Goal: Transaction & Acquisition: Subscribe to service/newsletter

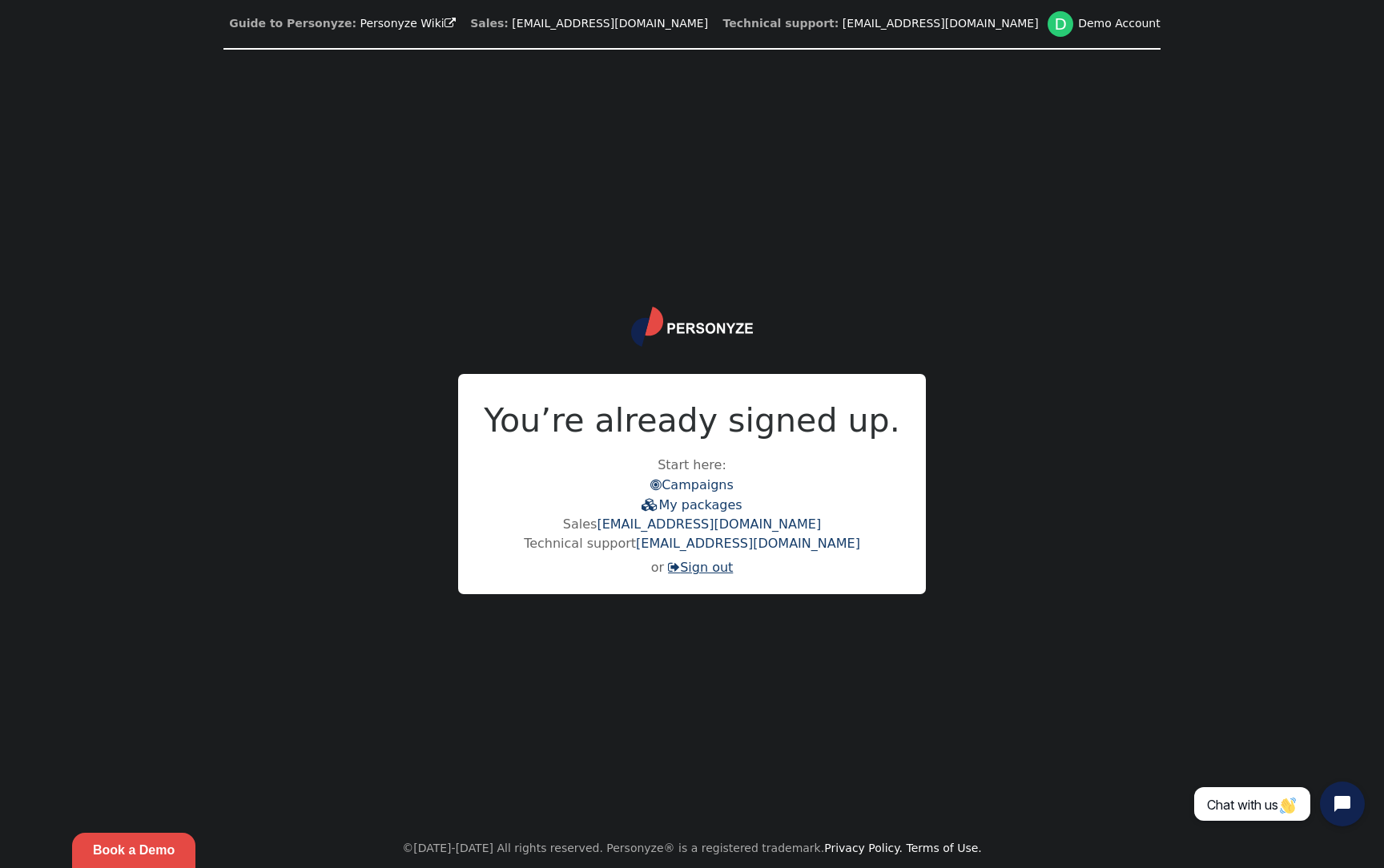
click at [695, 565] on link " Sign out" at bounding box center [700, 567] width 65 height 15
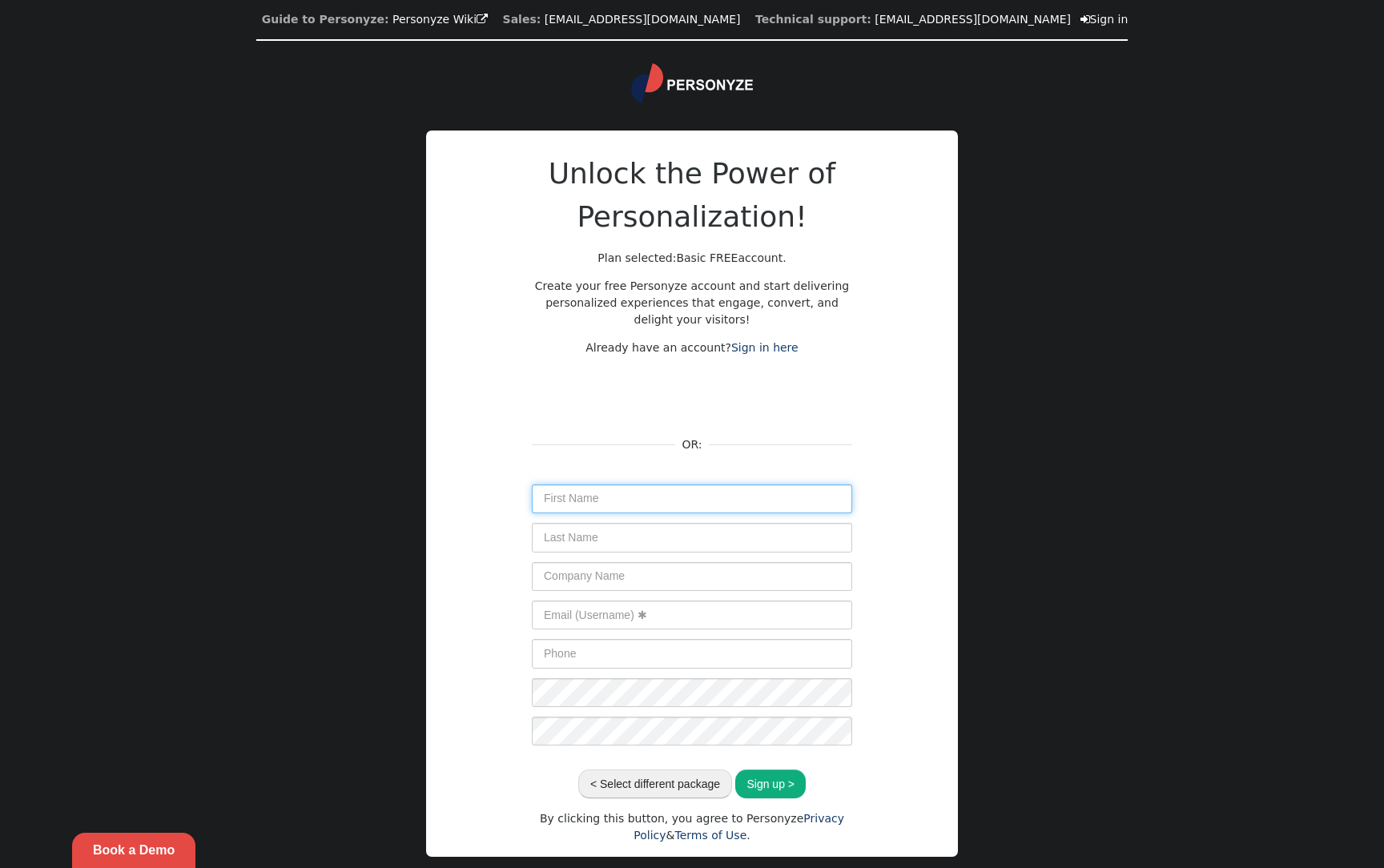
click at [633, 504] on input "text" at bounding box center [692, 498] width 320 height 29
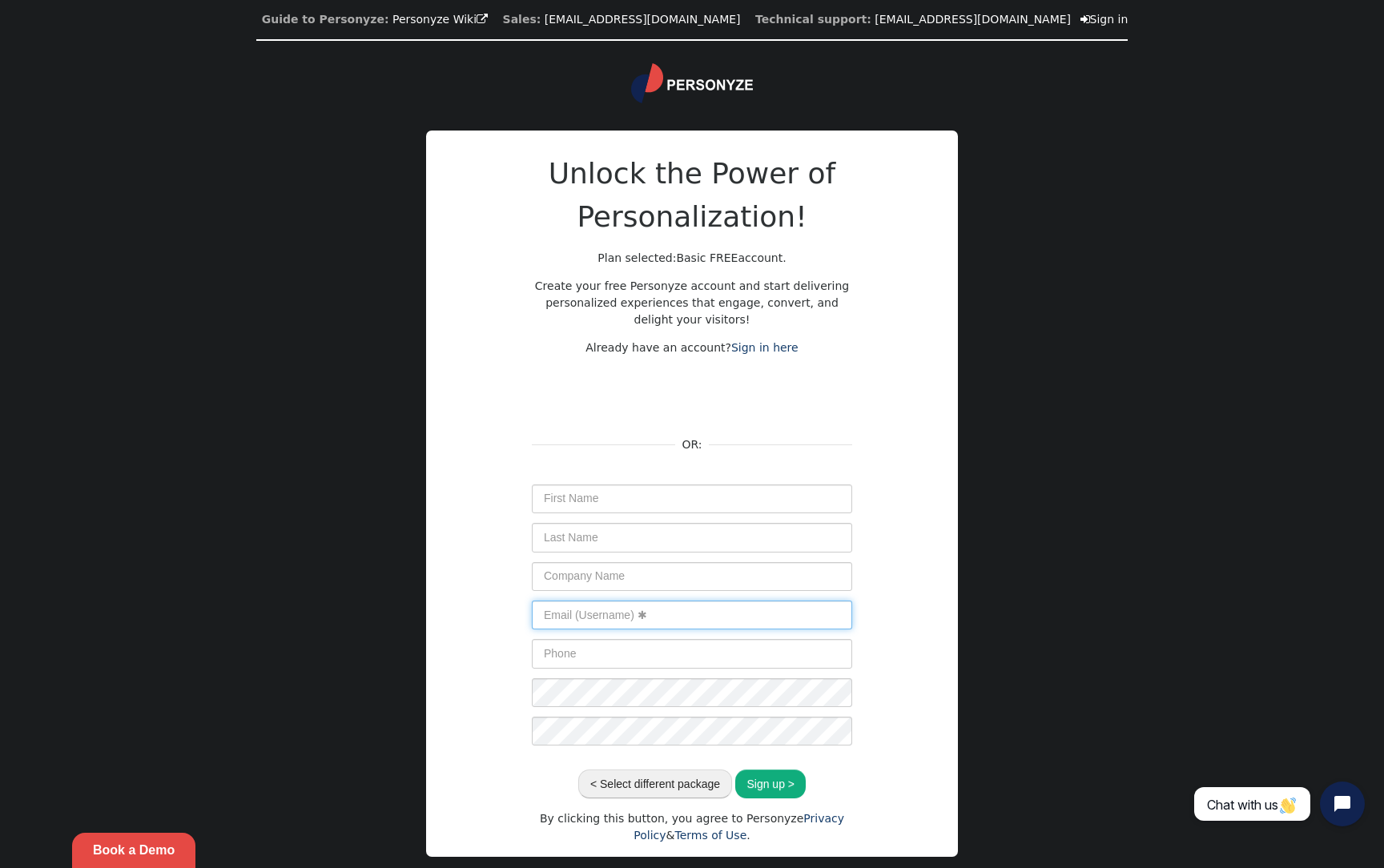
click at [653, 621] on input "text" at bounding box center [692, 615] width 320 height 29
paste input "[PERSON_NAME][EMAIL_ADDRESS][PERSON_NAME][DOMAIN_NAME]"
click at [559, 616] on input "[PERSON_NAME][EMAIL_ADDRESS][PERSON_NAME][DOMAIN_NAME]" at bounding box center [692, 615] width 320 height 29
type input "[PERSON_NAME][EMAIL_ADDRESS][PERSON_NAME][DOMAIN_NAME]"
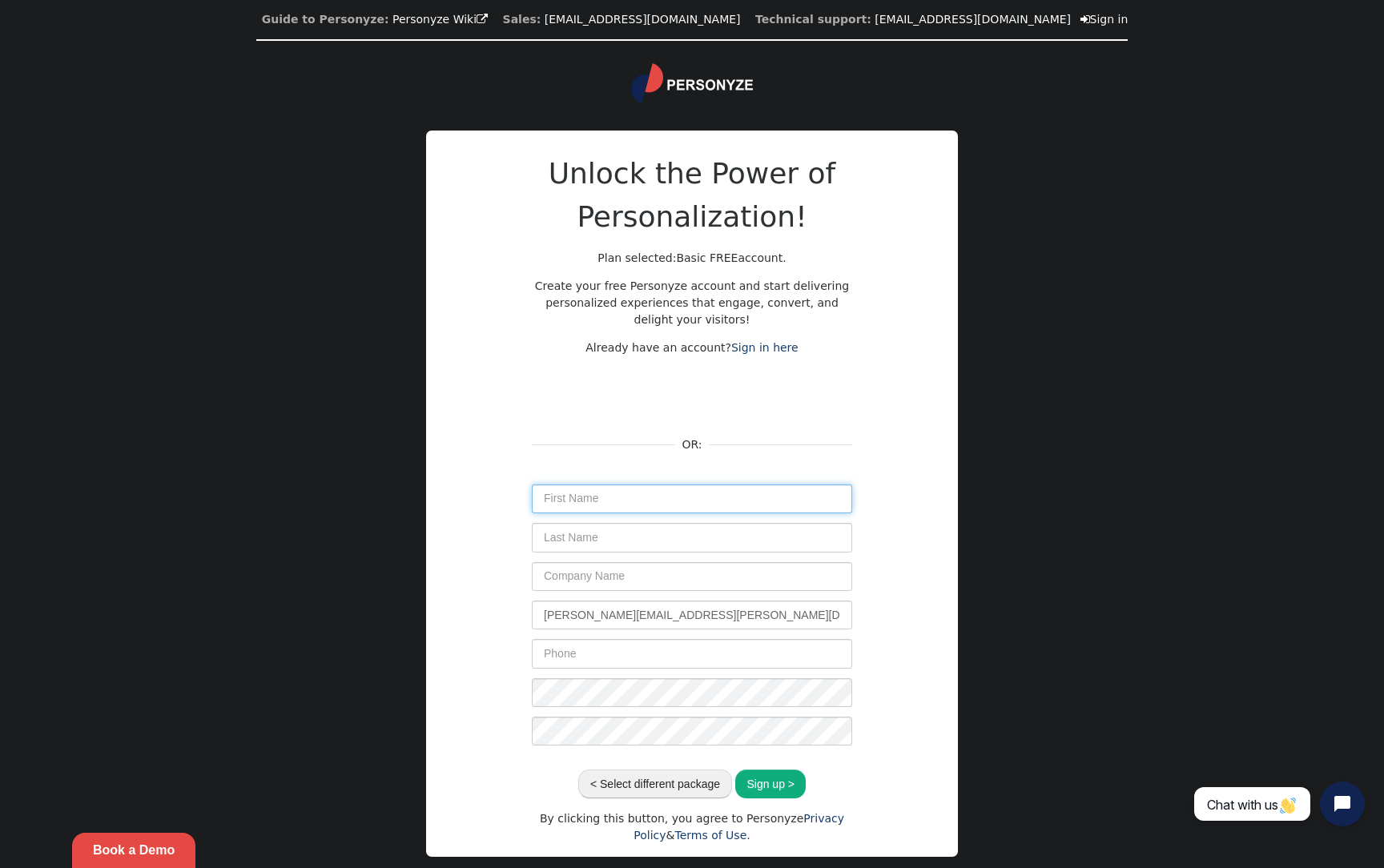
click at [568, 490] on input "text" at bounding box center [692, 498] width 320 height 29
paste input "[PERSON_NAME]"
type input "[PERSON_NAME]"
click at [780, 786] on button "Sign up >" at bounding box center [770, 784] width 71 height 29
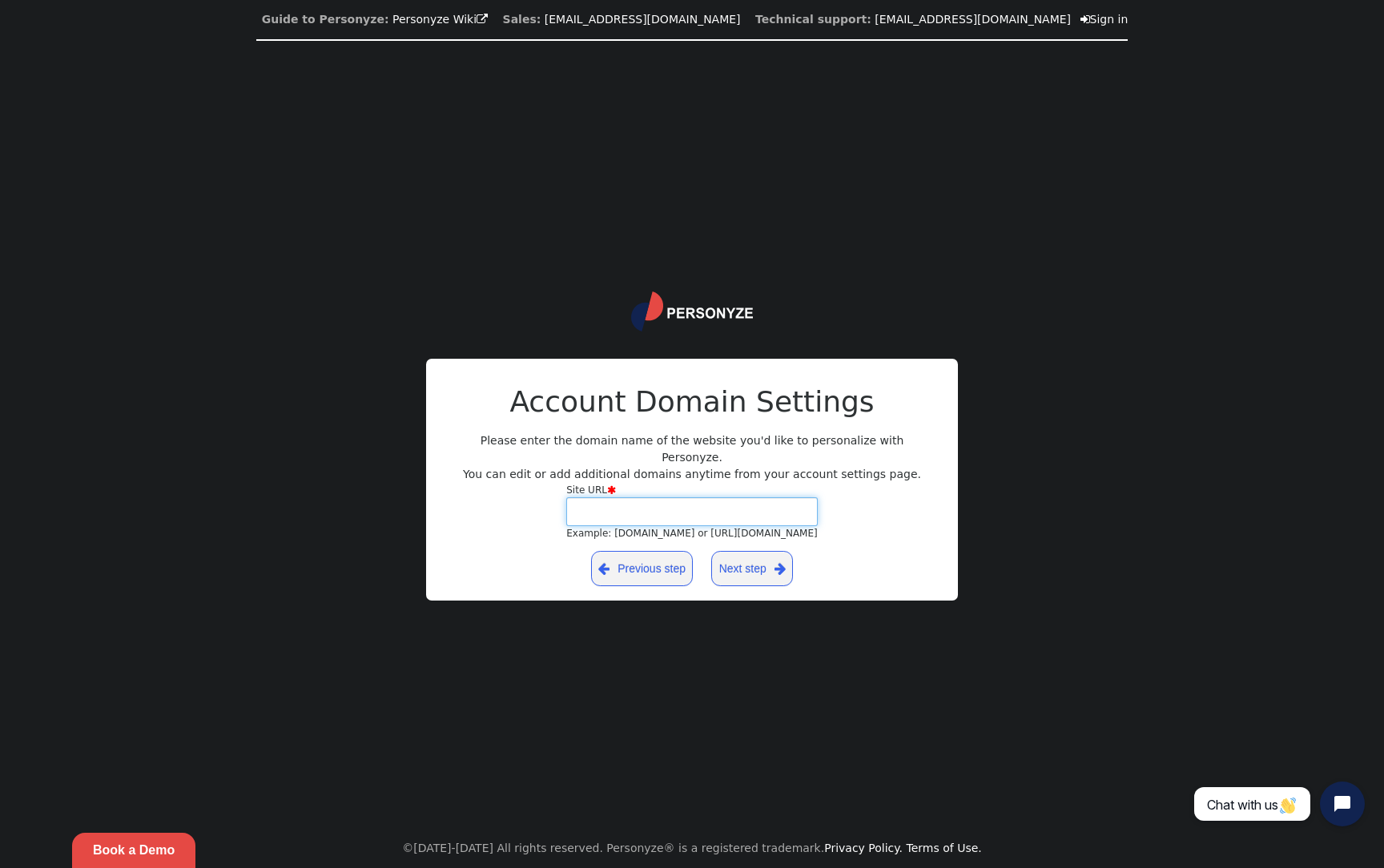
click at [639, 501] on input "Site URL  Example: [DOMAIN_NAME] or [URL][DOMAIN_NAME]" at bounding box center [692, 511] width 251 height 29
paste input "[PERSON_NAME]"
click at [631, 509] on input "[PERSON_NAME]" at bounding box center [692, 511] width 251 height 29
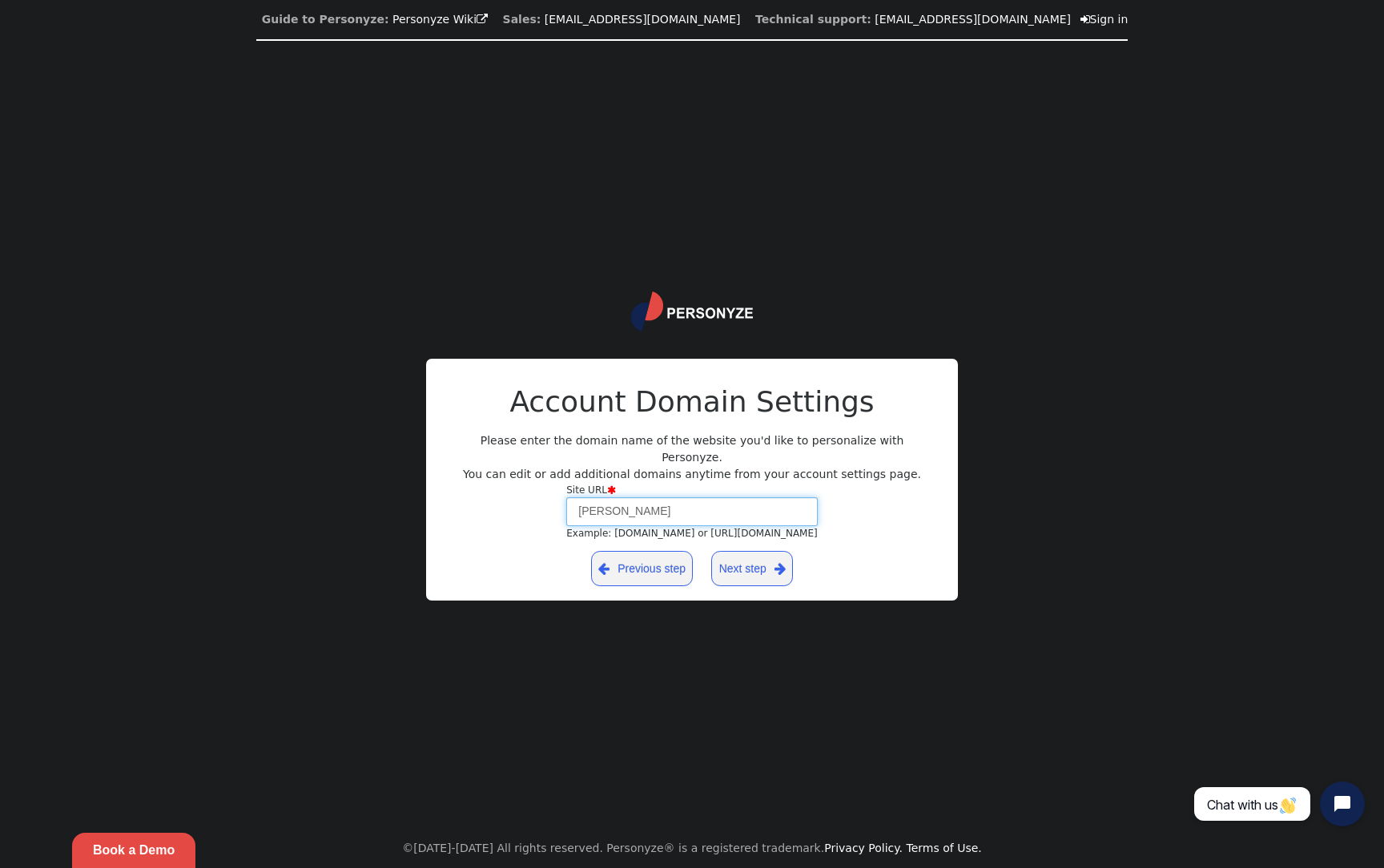
paste input ".[PERSON_NAME][EMAIL_ADDRESS][DOMAIN_NAME]"
drag, startPoint x: 659, startPoint y: 502, endPoint x: 522, endPoint y: 503, distance: 137.0
click at [522, 503] on div "Site URL  [PERSON_NAME][EMAIL_ADDRESS][PERSON_NAME][DOMAIN_NAME] Example: [DOM…" at bounding box center [692, 511] width 480 height 58
drag, startPoint x: 595, startPoint y: 505, endPoint x: 672, endPoint y: 507, distance: 77.0
click at [673, 507] on input "[DOMAIN_NAME]" at bounding box center [692, 511] width 251 height 29
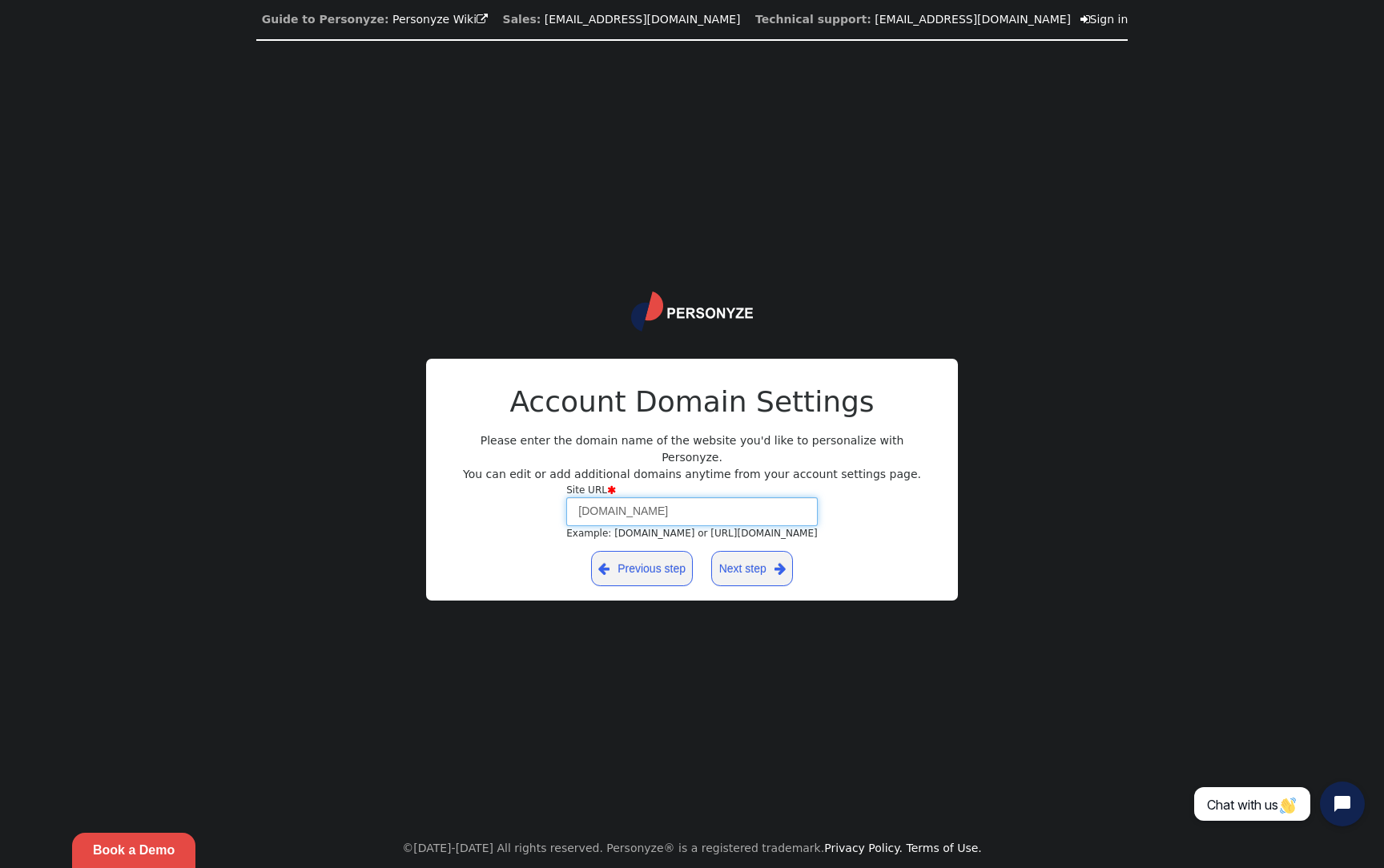
click at [672, 507] on input "[DOMAIN_NAME]" at bounding box center [692, 511] width 251 height 29
click at [615, 500] on input "[DOMAIN_NAME]" at bounding box center [692, 511] width 251 height 29
paste input "[DOMAIN_NAME])"
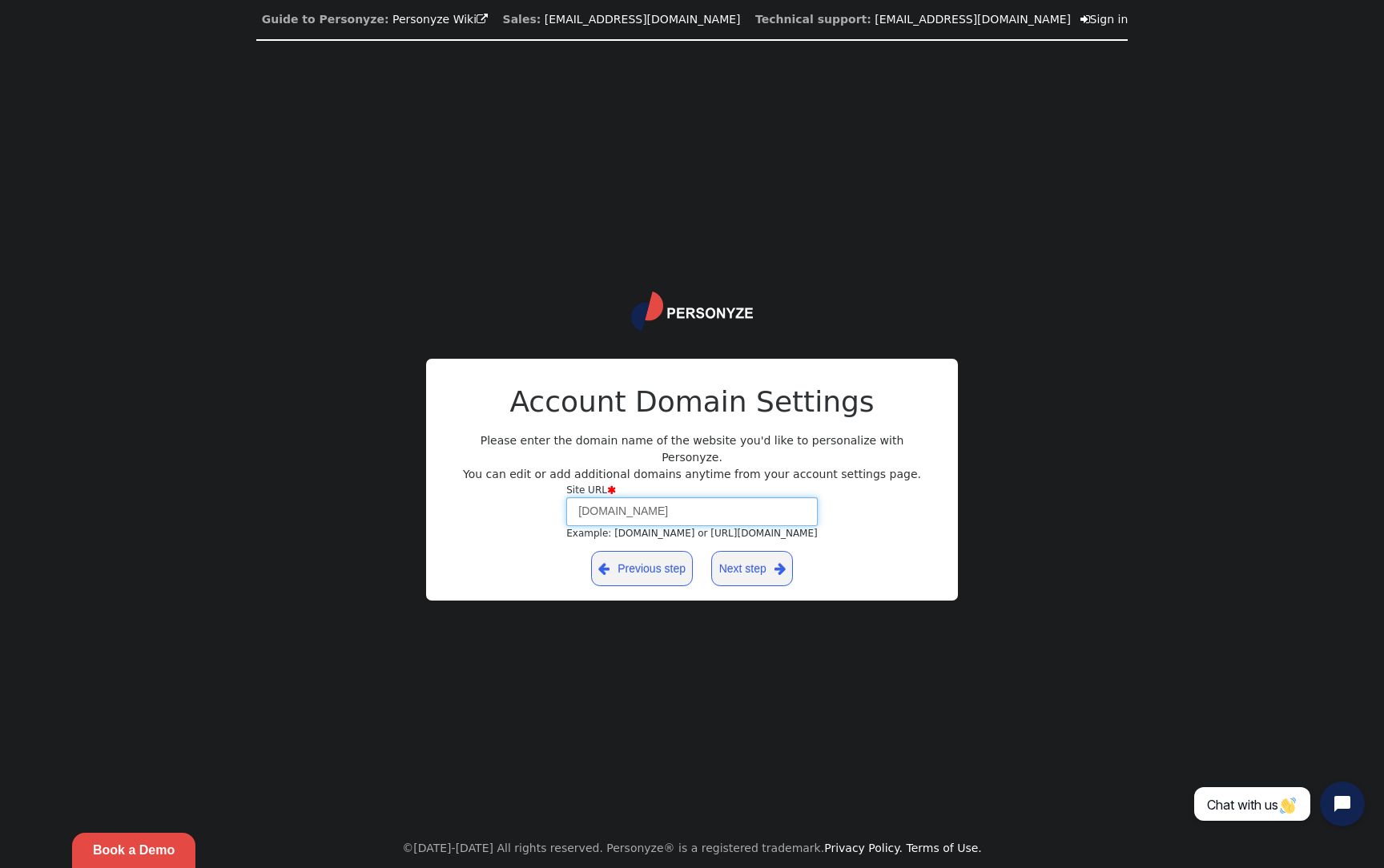
type input "[DOMAIN_NAME]"
click at [749, 552] on link "Next step " at bounding box center [752, 568] width 82 height 35
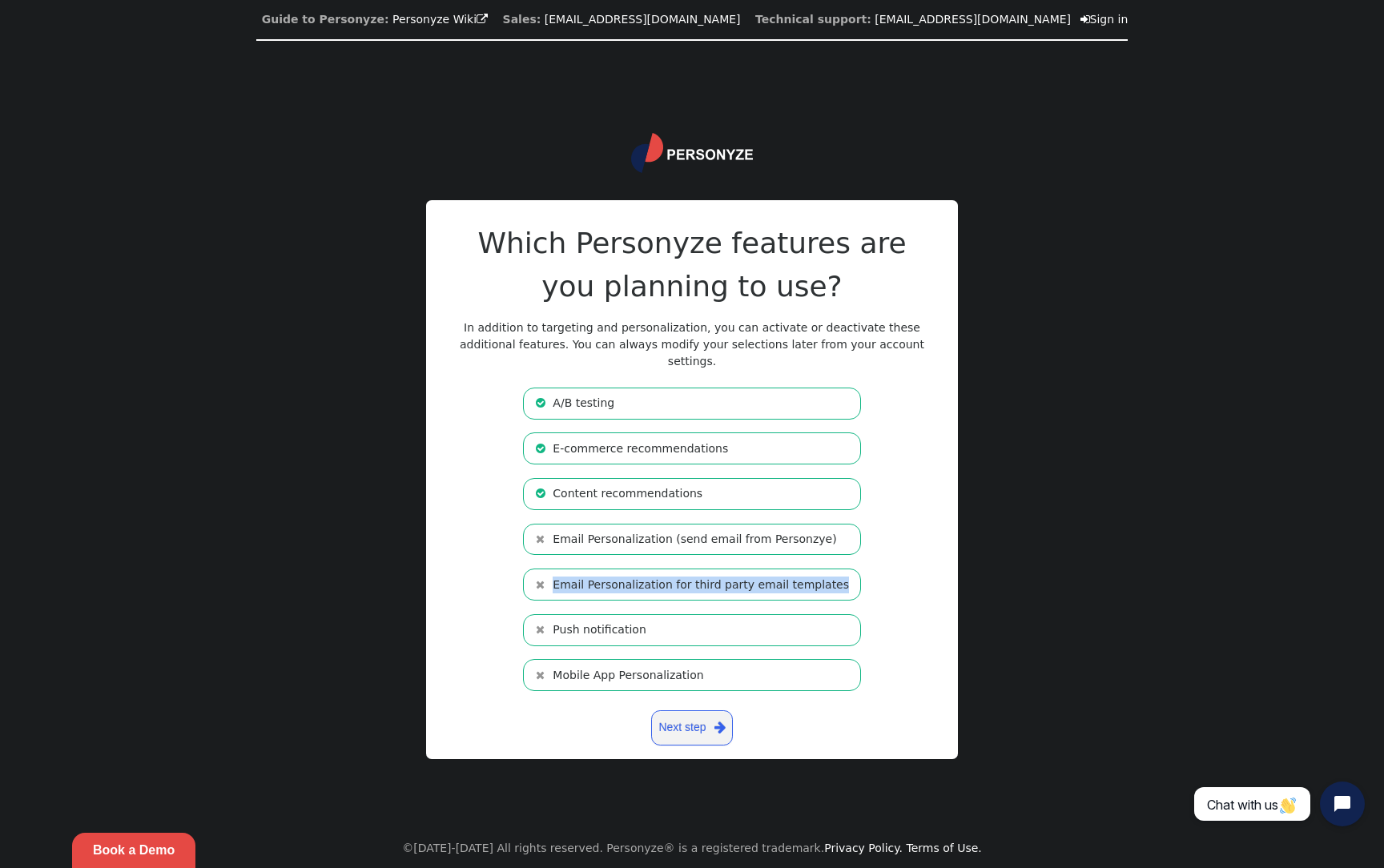
drag, startPoint x: 555, startPoint y: 581, endPoint x: 683, endPoint y: 593, distance: 128.6
click at [683, 593] on menu " A/B testing  E-commerce recommendations  Content recommendations  Email Pe…" at bounding box center [692, 540] width 352 height 317
click at [647, 580] on li " Email Personalization for third party email templates" at bounding box center [692, 585] width 338 height 32
click at [702, 726] on link "Next step " at bounding box center [692, 727] width 82 height 35
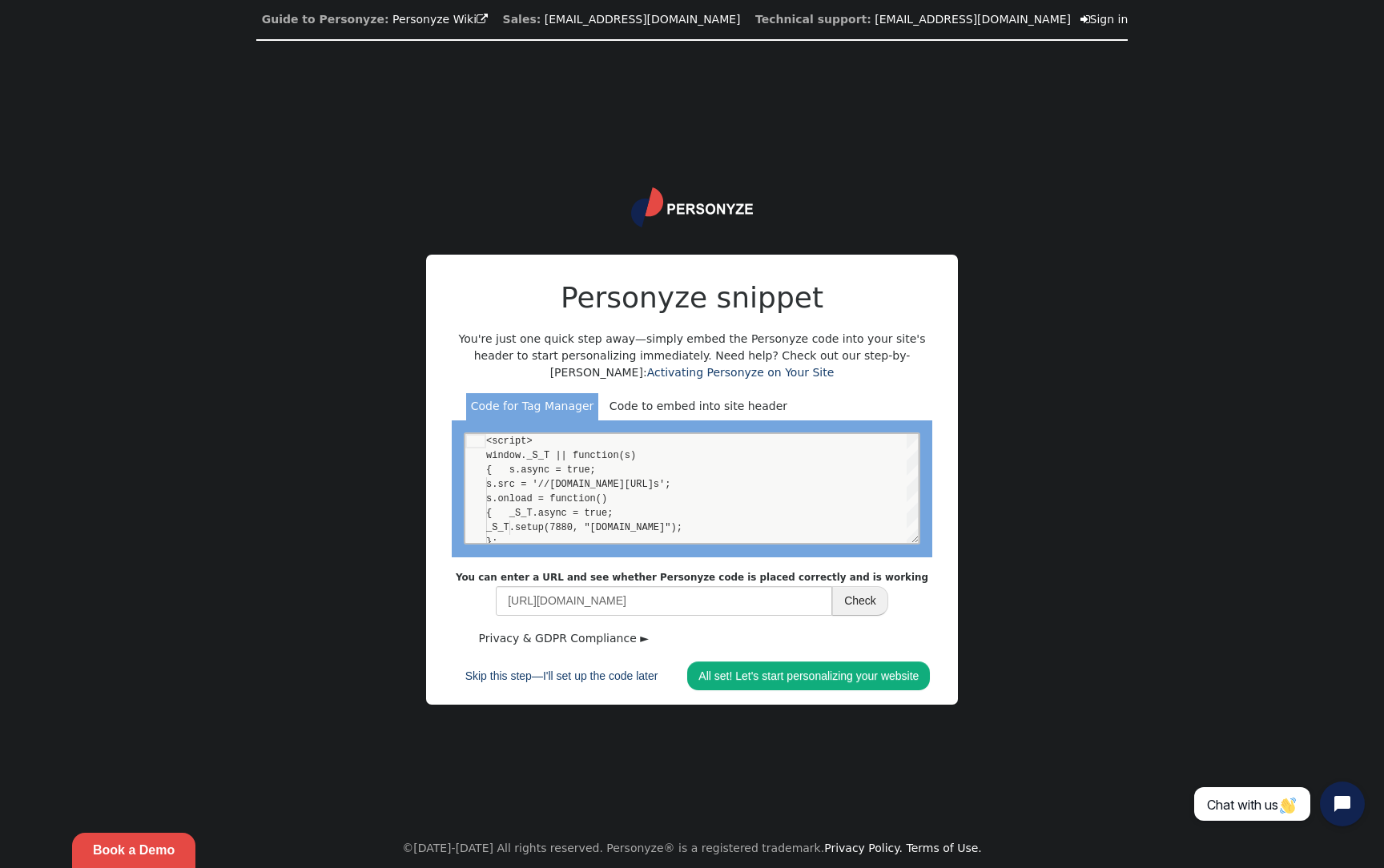
scroll to position [144, 0]
click at [750, 674] on link "All set! Let's start personalizing your website" at bounding box center [808, 676] width 242 height 29
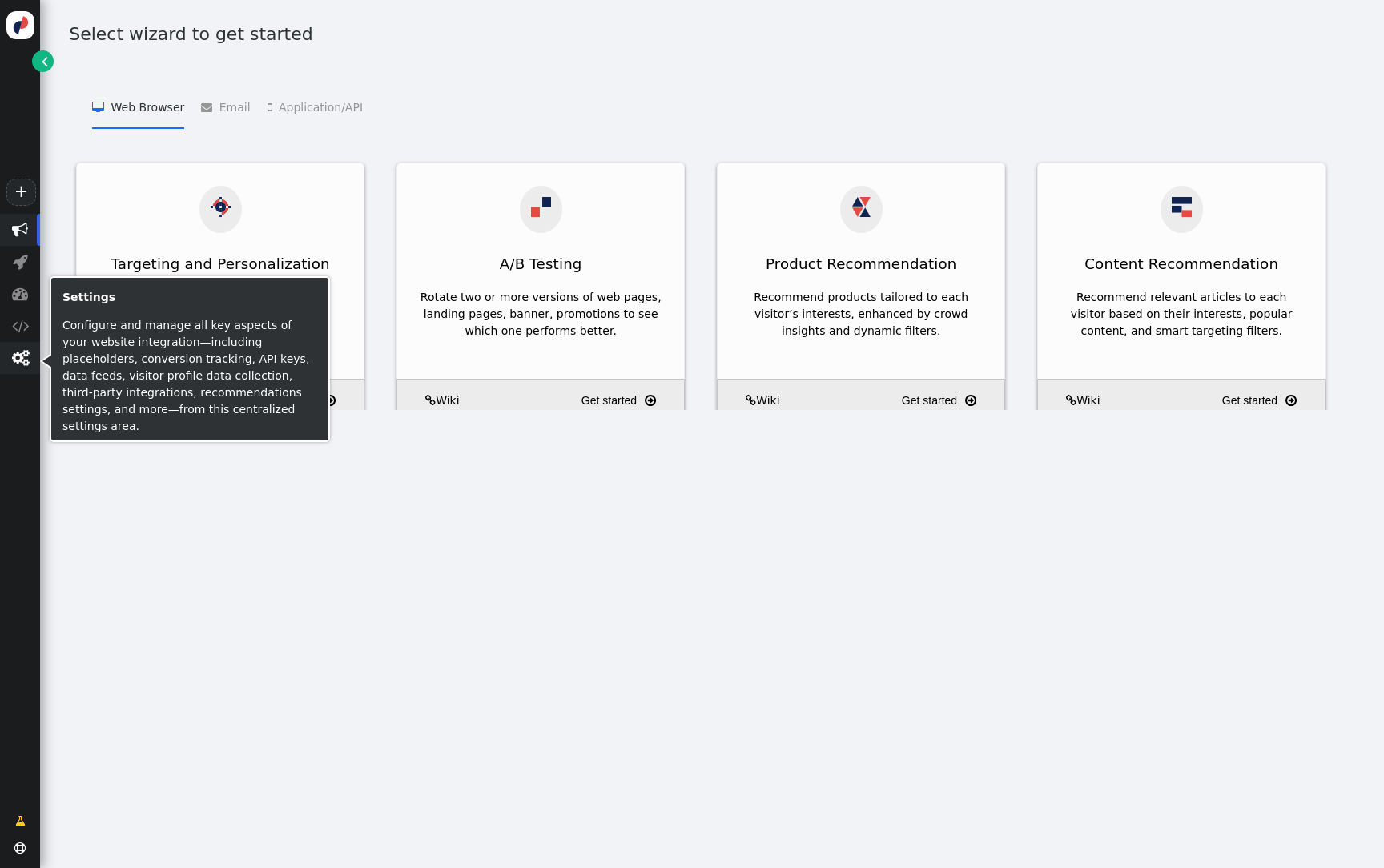
click at [18, 359] on span "" at bounding box center [21, 358] width 17 height 16
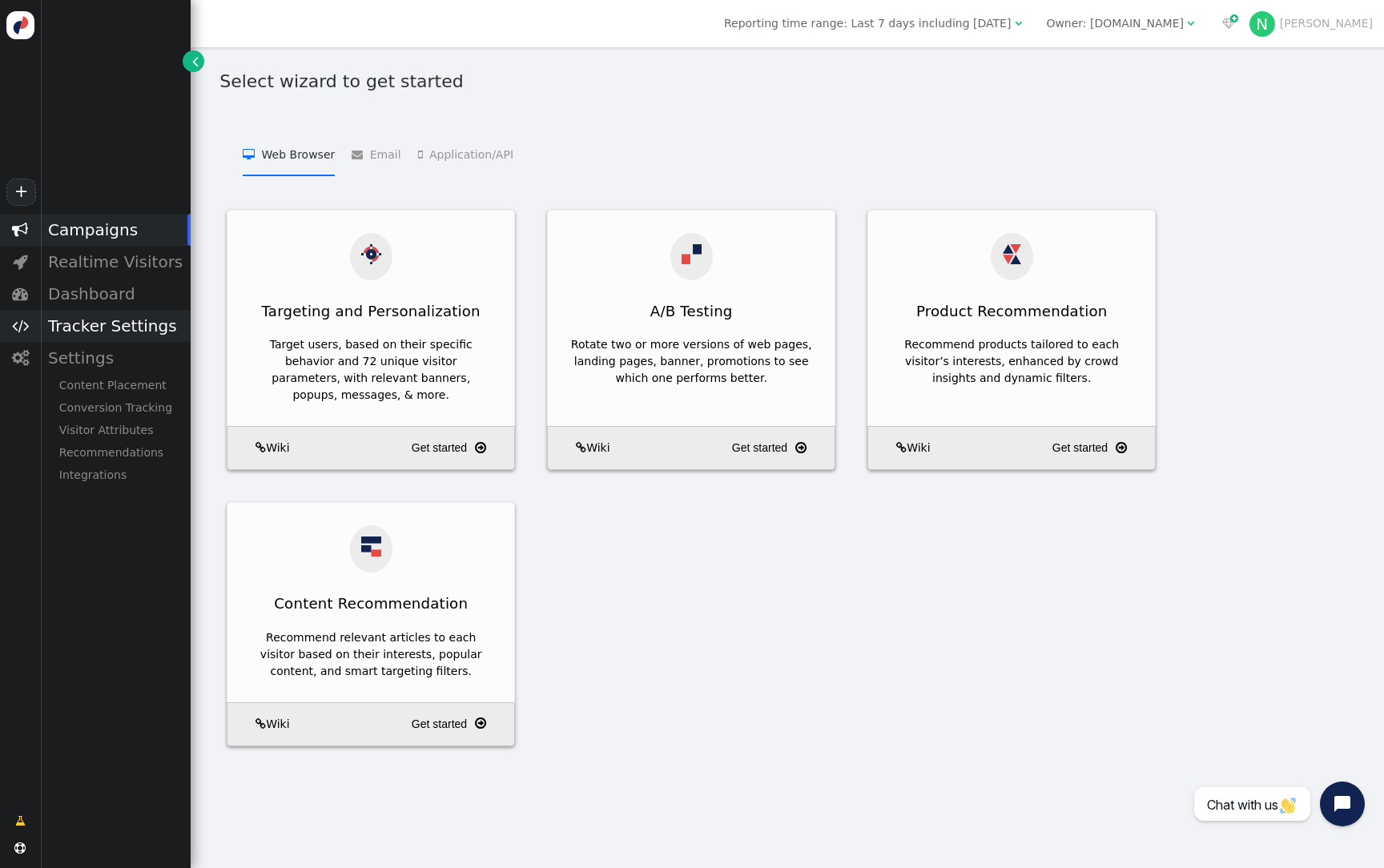
click at [119, 326] on div "Tracker Settings" at bounding box center [115, 326] width 151 height 32
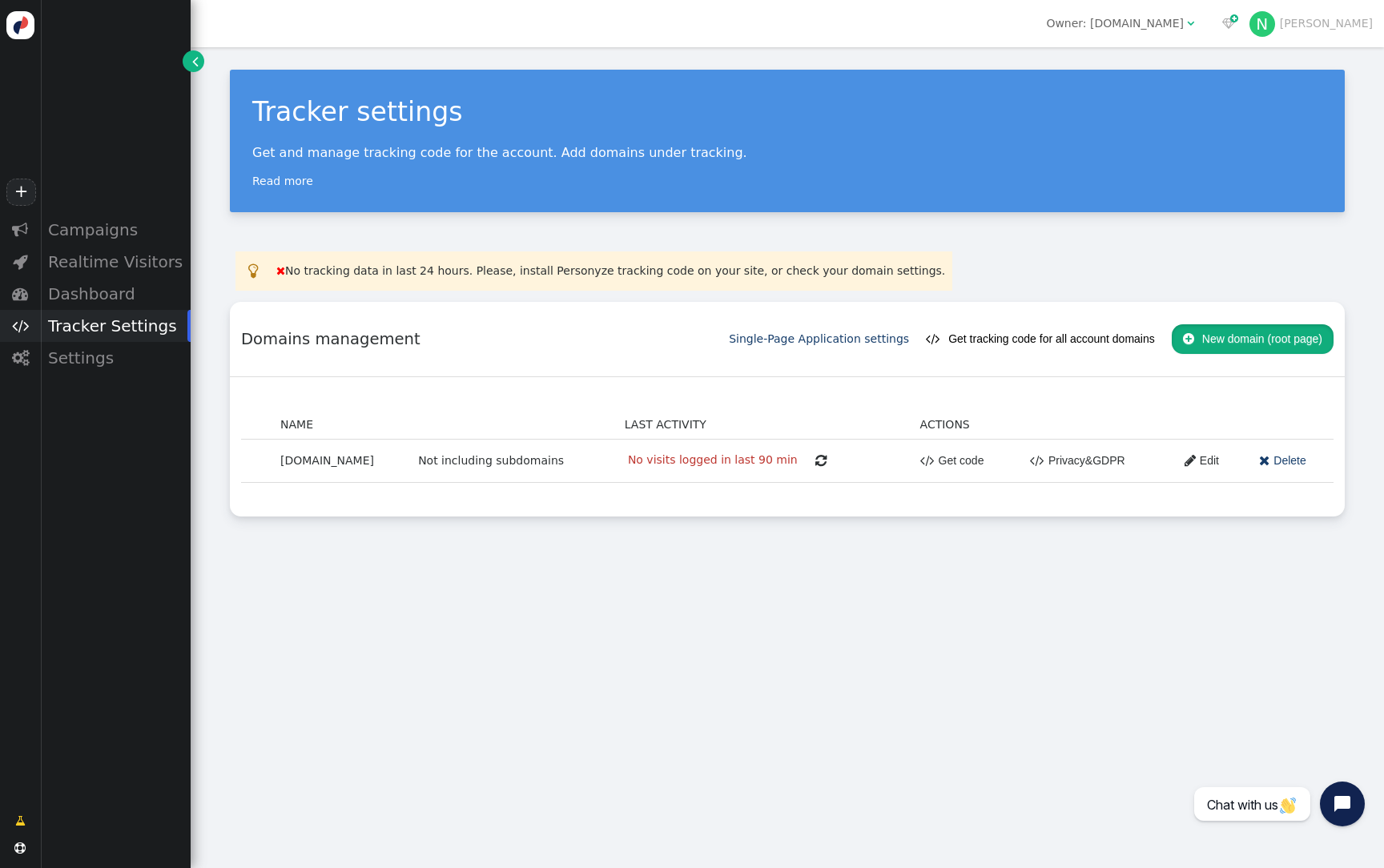
click at [1283, 338] on button " New domain (root page)" at bounding box center [1252, 339] width 161 height 29
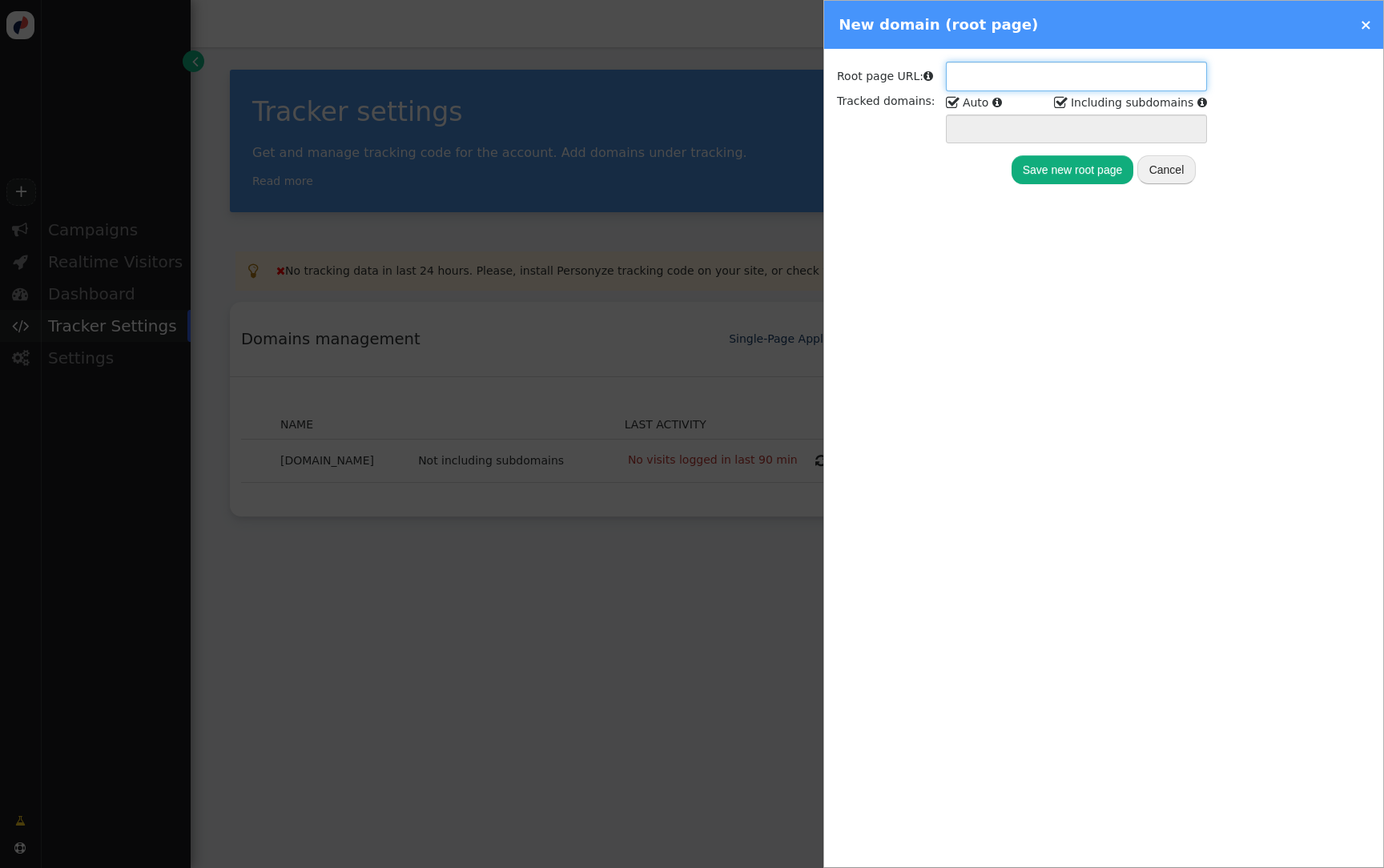
click at [1008, 84] on input "text" at bounding box center [1076, 75] width 261 height 29
paste input "[PERSON_NAME][EMAIL_ADDRESS][PERSON_NAME][DOMAIN_NAME]"
drag, startPoint x: 1057, startPoint y: 74, endPoint x: 918, endPoint y: 78, distance: 139.1
click at [918, 78] on tr "Root page URL:  Natasha.Camilleri@cewa.edu.au" at bounding box center [1022, 75] width 370 height 29
type input "[DOMAIN_NAME]"
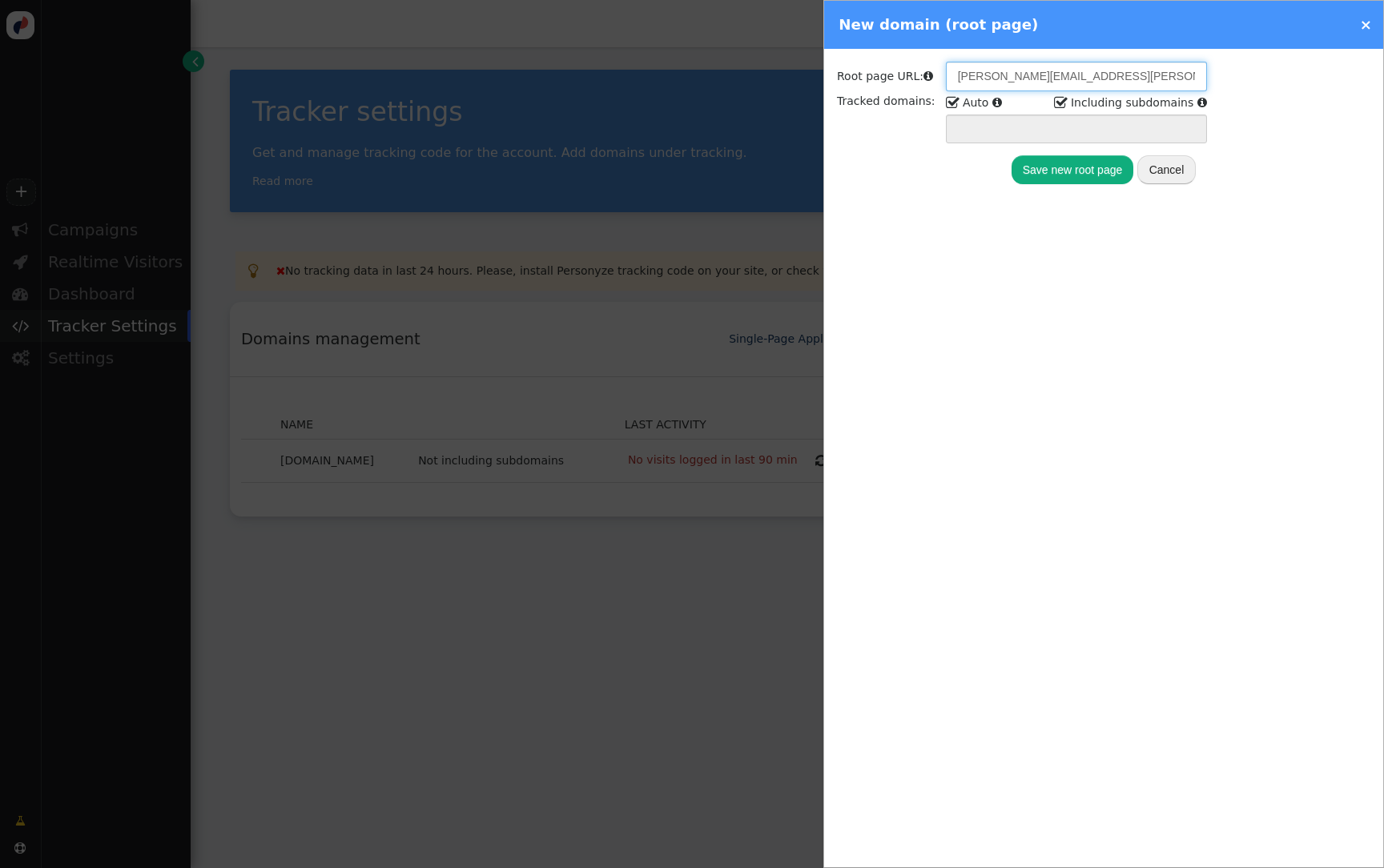
type input "cewa.edu.au *.cewa.edu.au"
type input "[DOMAIN_NAME]"
click at [1096, 175] on button "Save new root page" at bounding box center [1073, 170] width 123 height 29
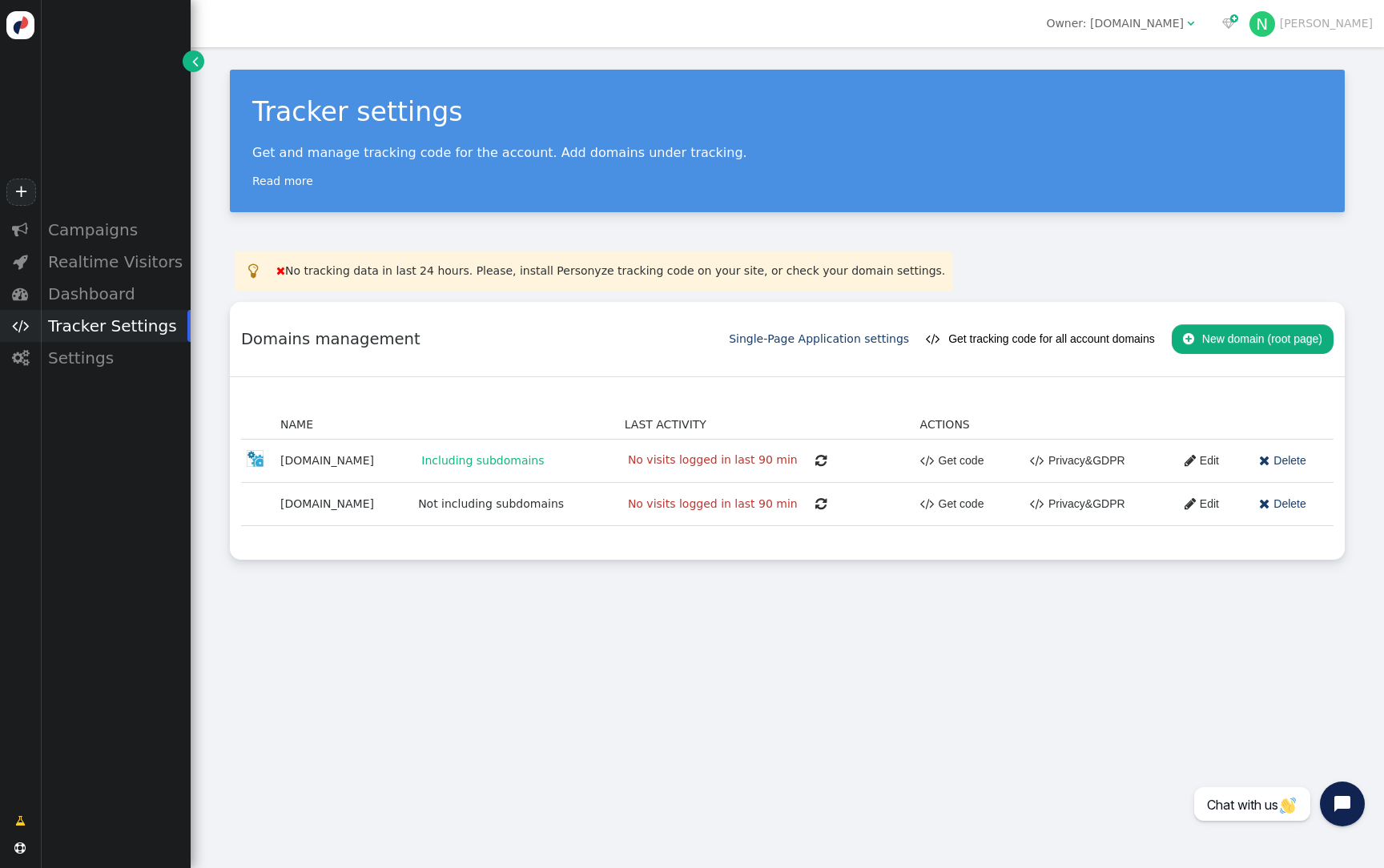
click at [578, 462] on td "Including subdomains" at bounding box center [515, 460] width 207 height 43
click at [976, 342] on button " Get tracking code for all account domains" at bounding box center [1040, 339] width 229 height 29
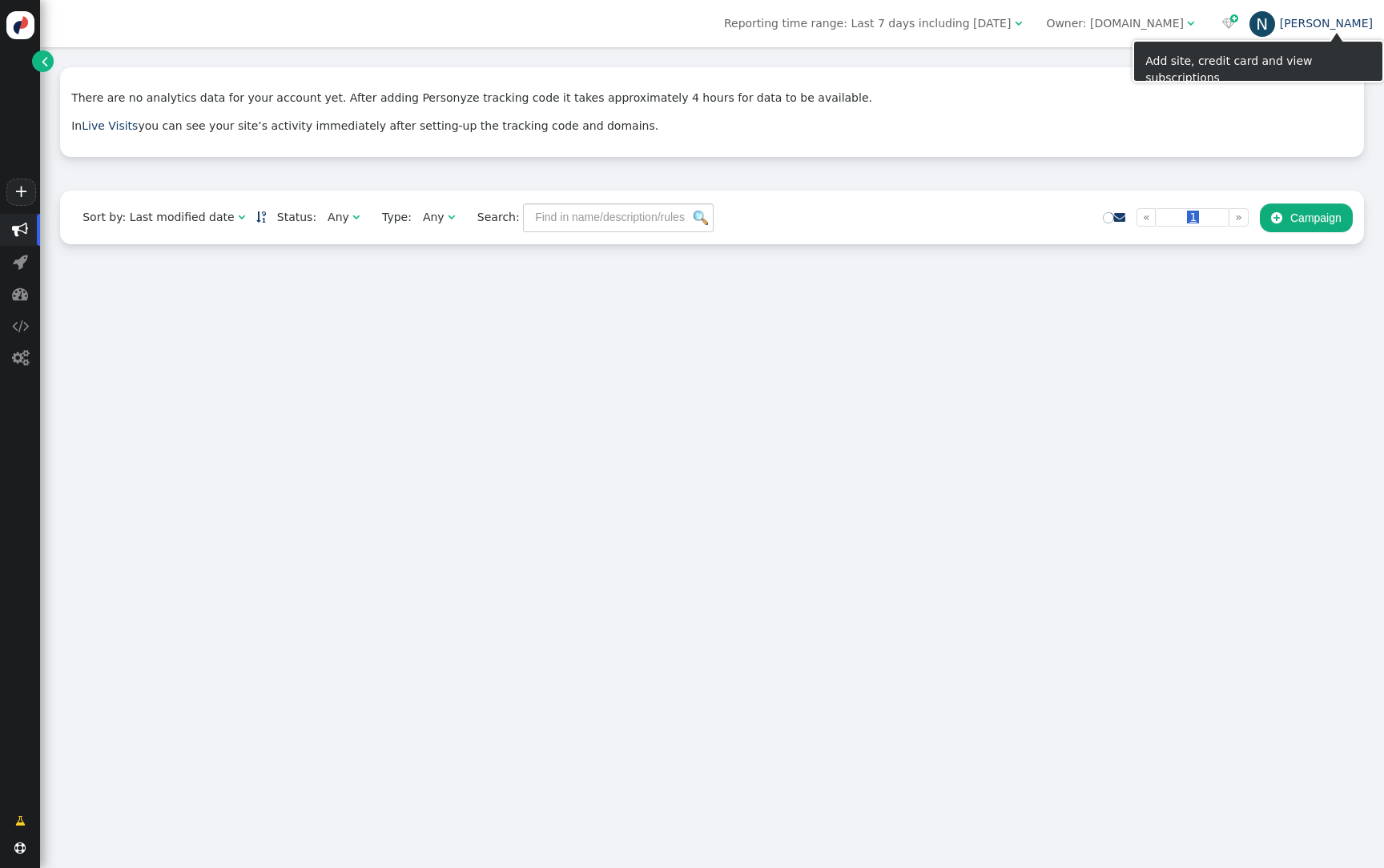
click at [1275, 29] on div "N" at bounding box center [1261, 24] width 25 height 25
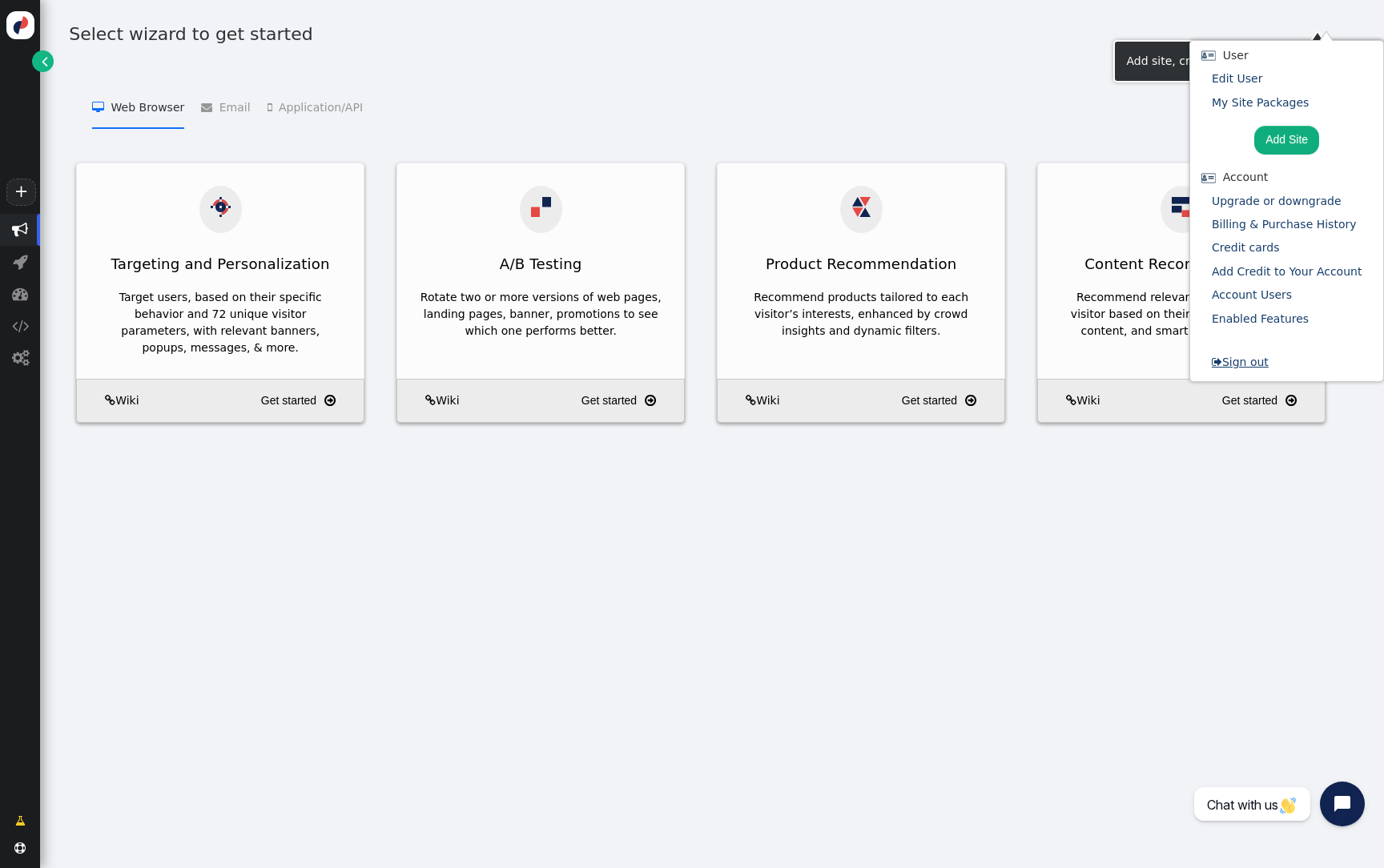
click at [1258, 360] on link " Sign out" at bounding box center [1240, 362] width 57 height 13
